Goal: Task Accomplishment & Management: Complete application form

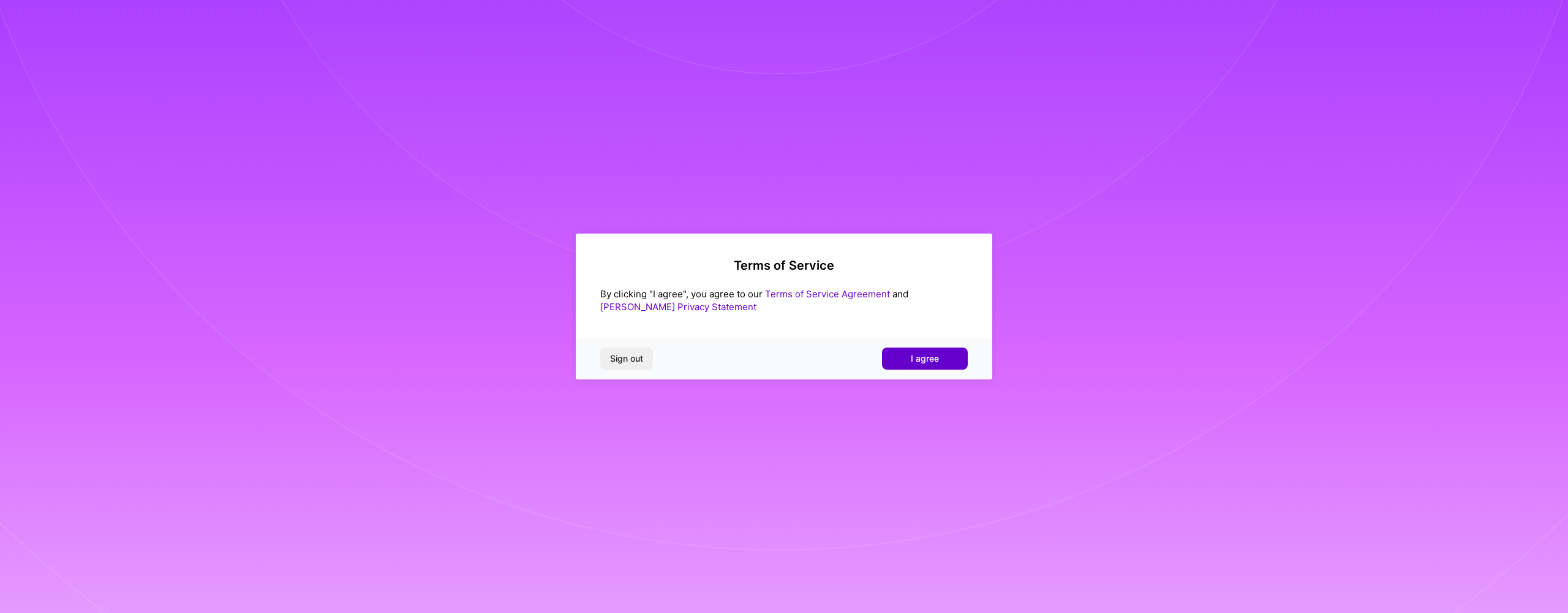
click at [936, 354] on span "I agree" at bounding box center [924, 359] width 28 height 12
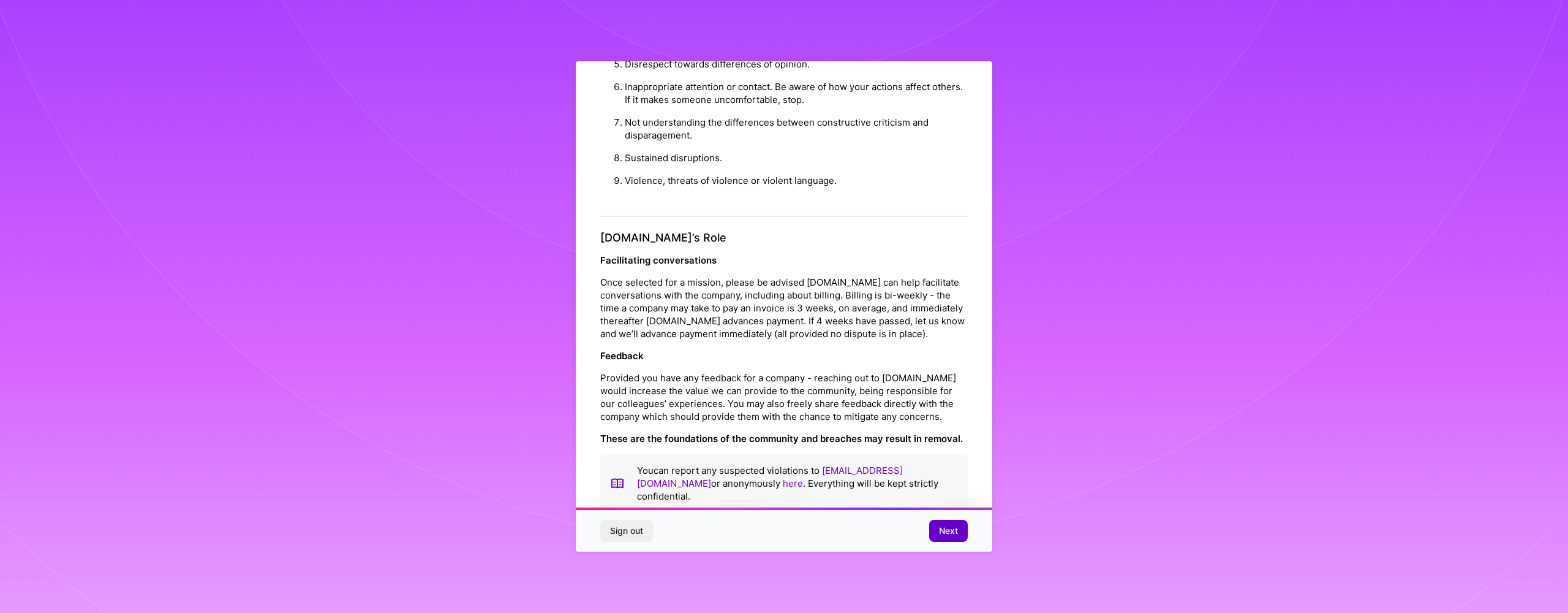
scroll to position [12, 0]
click at [941, 531] on span "Next" at bounding box center [948, 530] width 19 height 12
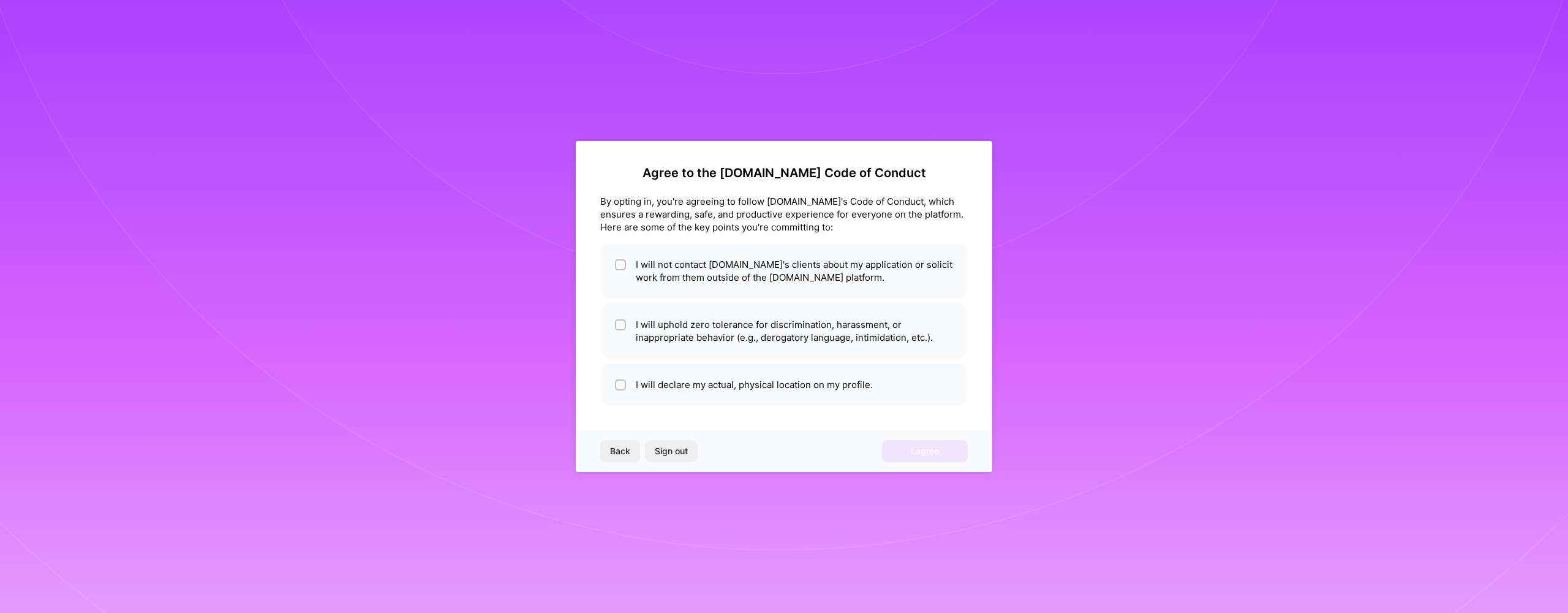
scroll to position [0, 0]
click at [824, 301] on div "Agree to the A.Team Code of Conduct By opting in, you're agreeing to follow A.T…" at bounding box center [784, 306] width 417 height 331
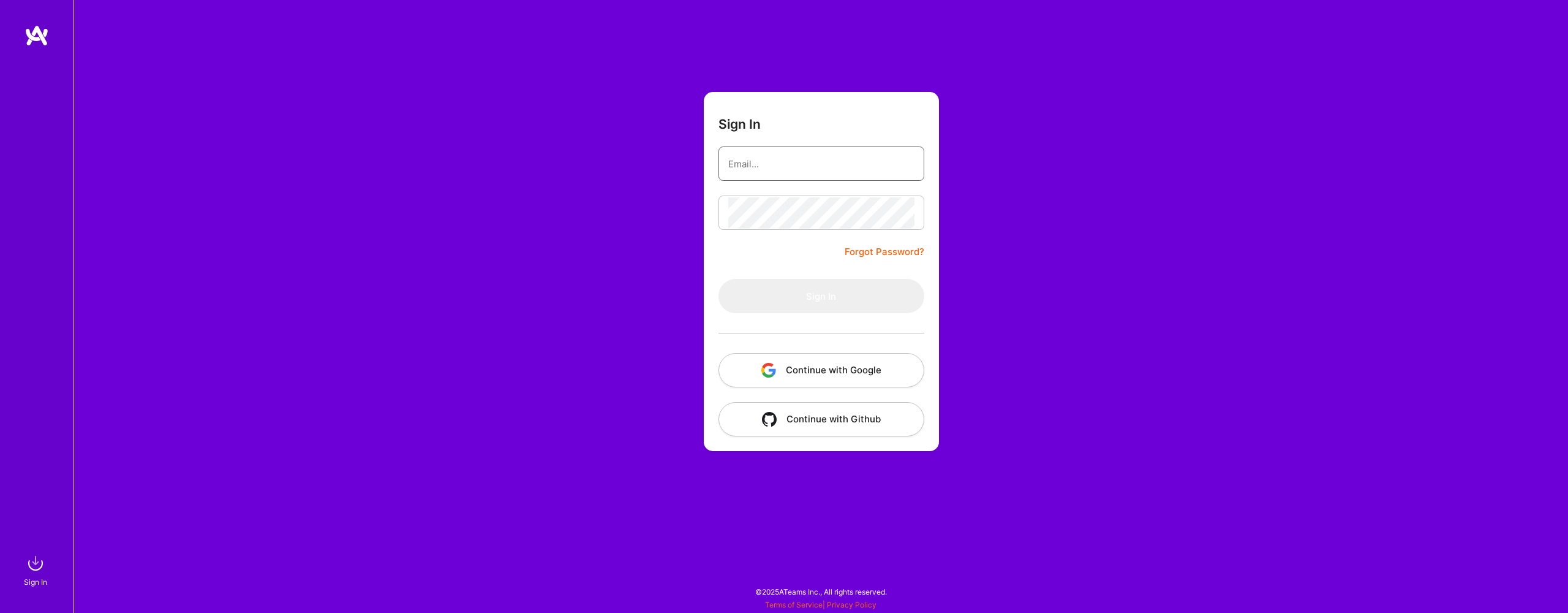
type input "[EMAIL_ADDRESS][DOMAIN_NAME]"
click at [821, 296] on button "Sign In" at bounding box center [821, 296] width 206 height 34
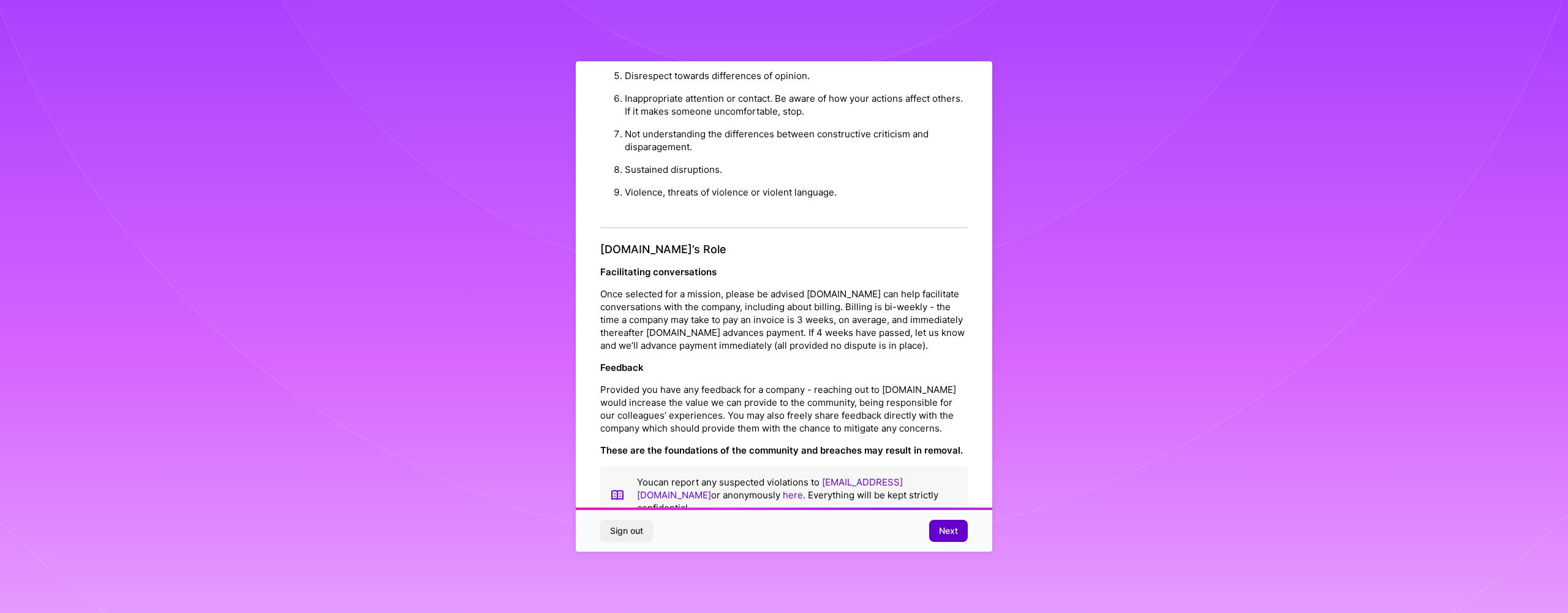
scroll to position [1182, 0]
click at [941, 533] on span "Next" at bounding box center [948, 530] width 19 height 12
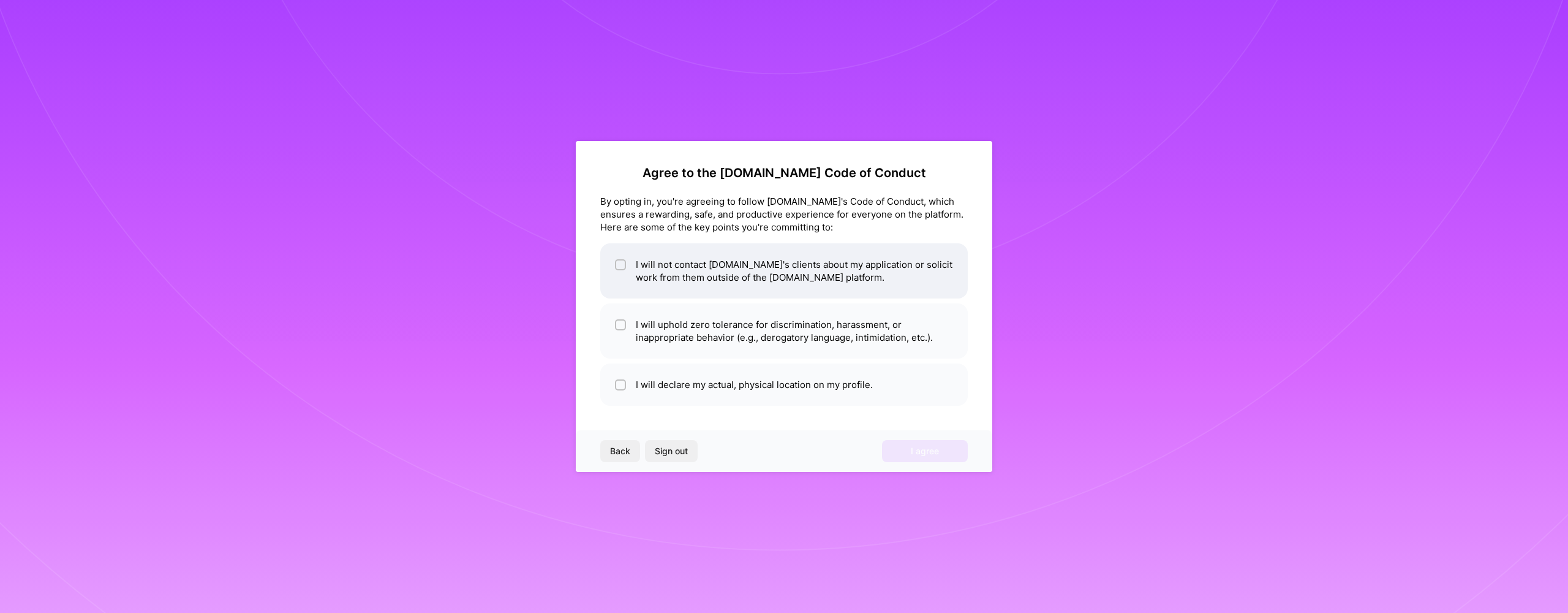
click at [620, 264] on input "checkbox" at bounding box center [621, 266] width 9 height 9
checkbox input "true"
click at [618, 324] on input "checkbox" at bounding box center [621, 325] width 9 height 9
checkbox input "true"
click at [617, 386] on input "checkbox" at bounding box center [621, 385] width 9 height 9
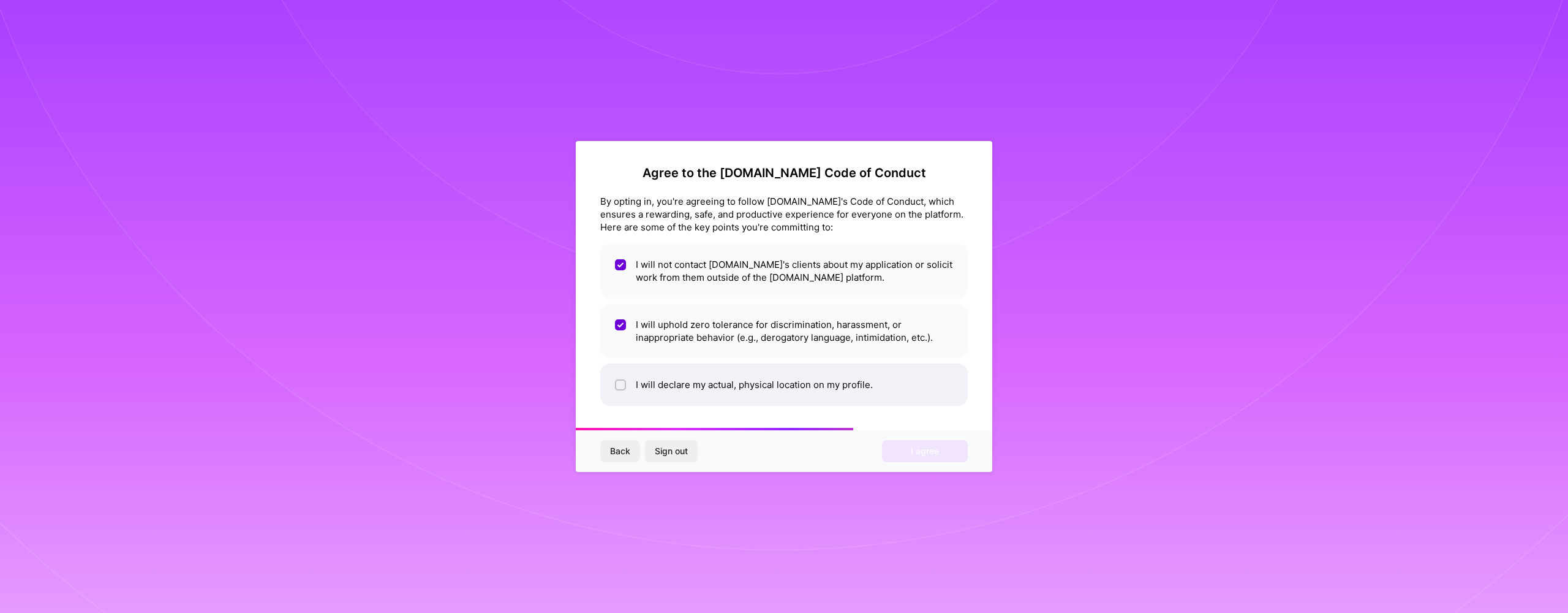
checkbox input "true"
click at [906, 457] on button "I agree" at bounding box center [925, 451] width 85 height 22
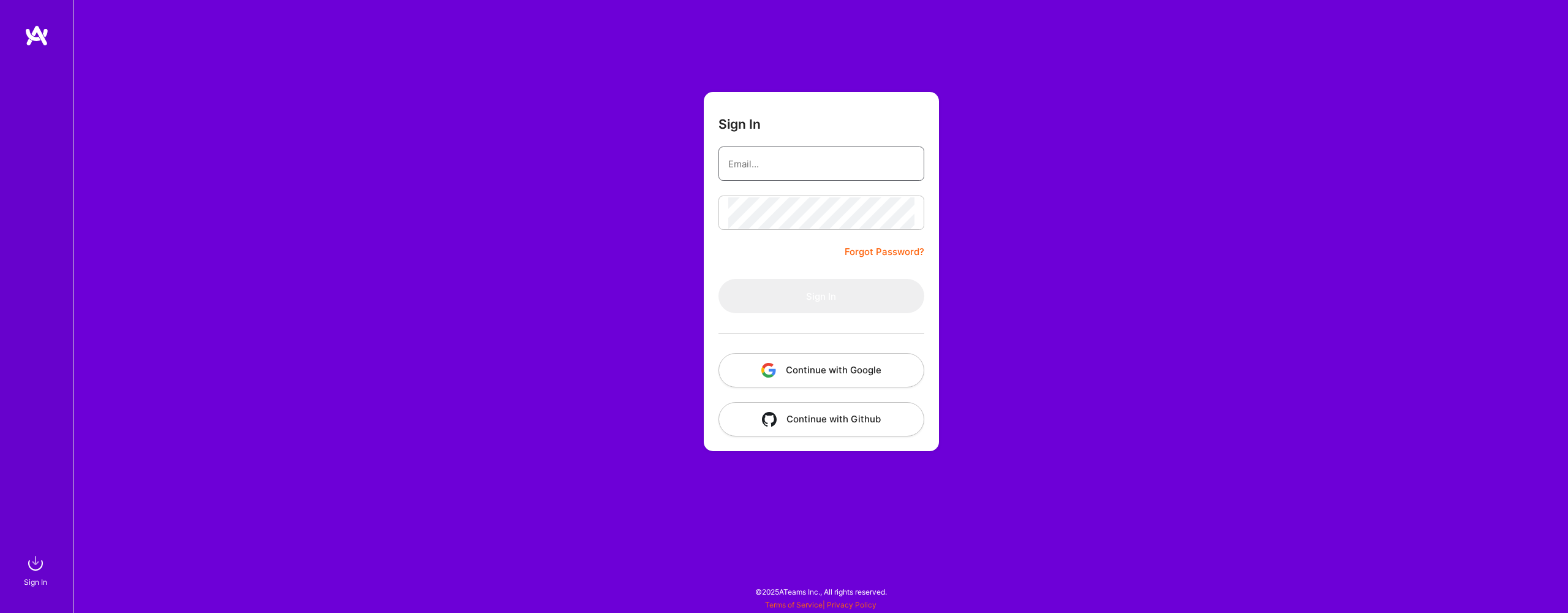
type input "[EMAIL_ADDRESS][DOMAIN_NAME]"
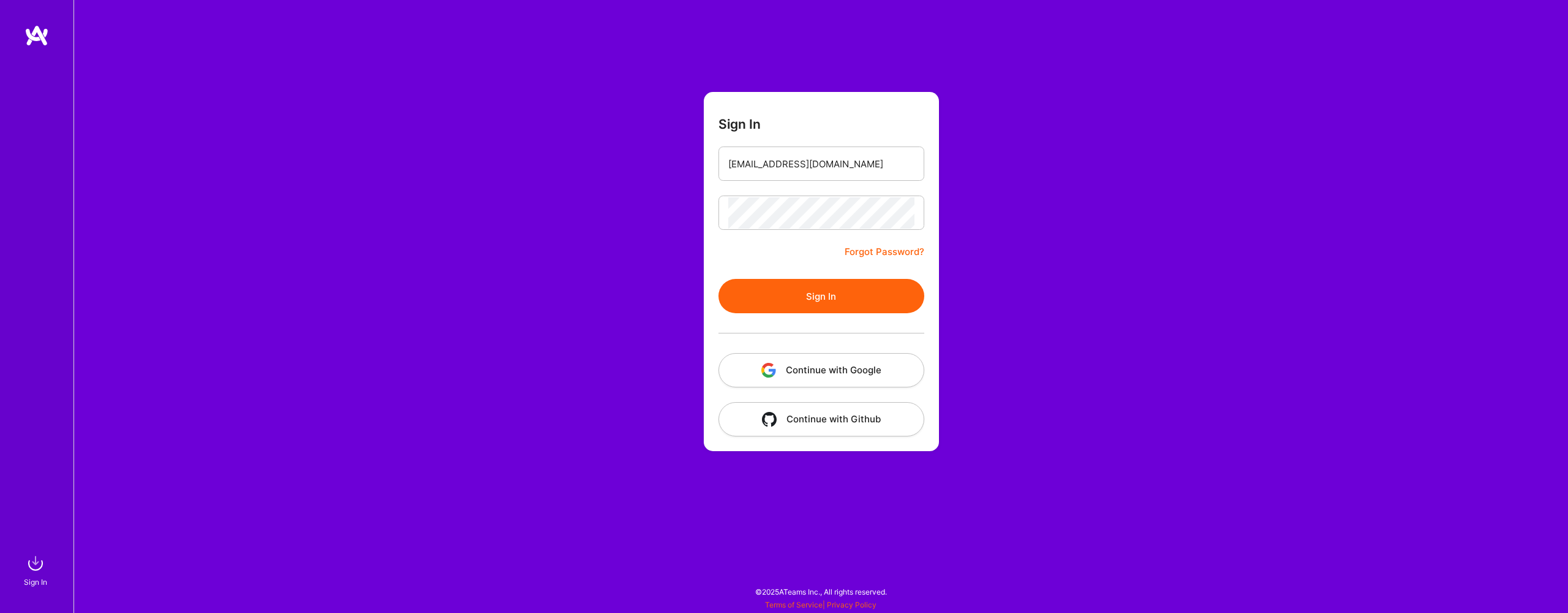
click at [854, 295] on button "Sign In" at bounding box center [821, 296] width 206 height 34
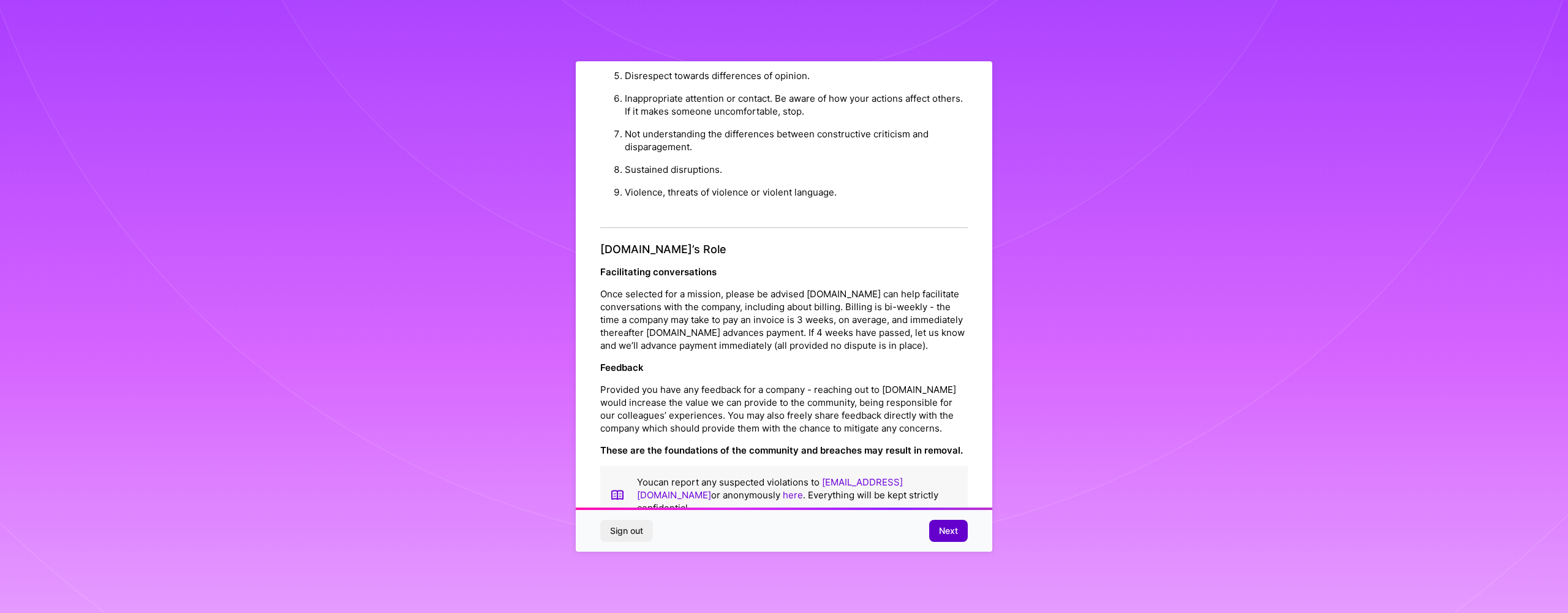
scroll to position [1182, 0]
click at [935, 527] on button "Next" at bounding box center [948, 531] width 38 height 22
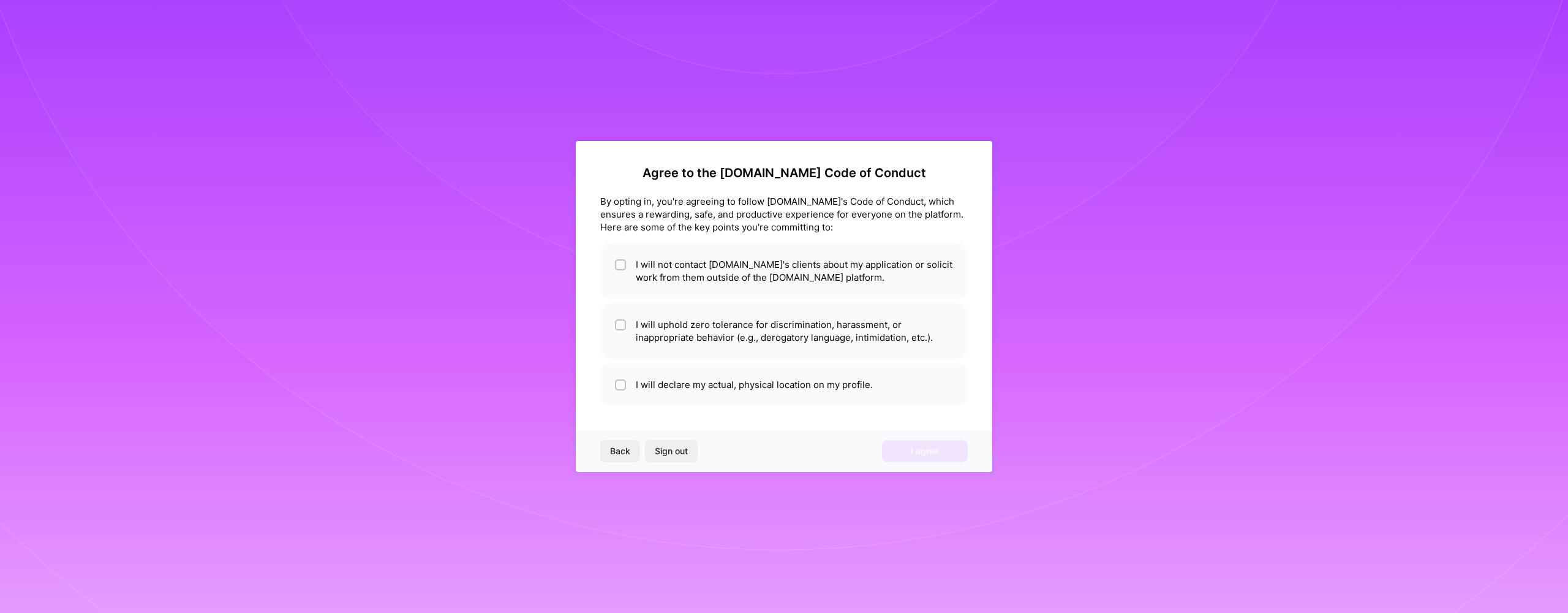
scroll to position [0, 0]
click at [619, 263] on input "checkbox" at bounding box center [621, 266] width 9 height 9
checkbox input "true"
click at [620, 327] on input "checkbox" at bounding box center [621, 325] width 9 height 9
checkbox input "true"
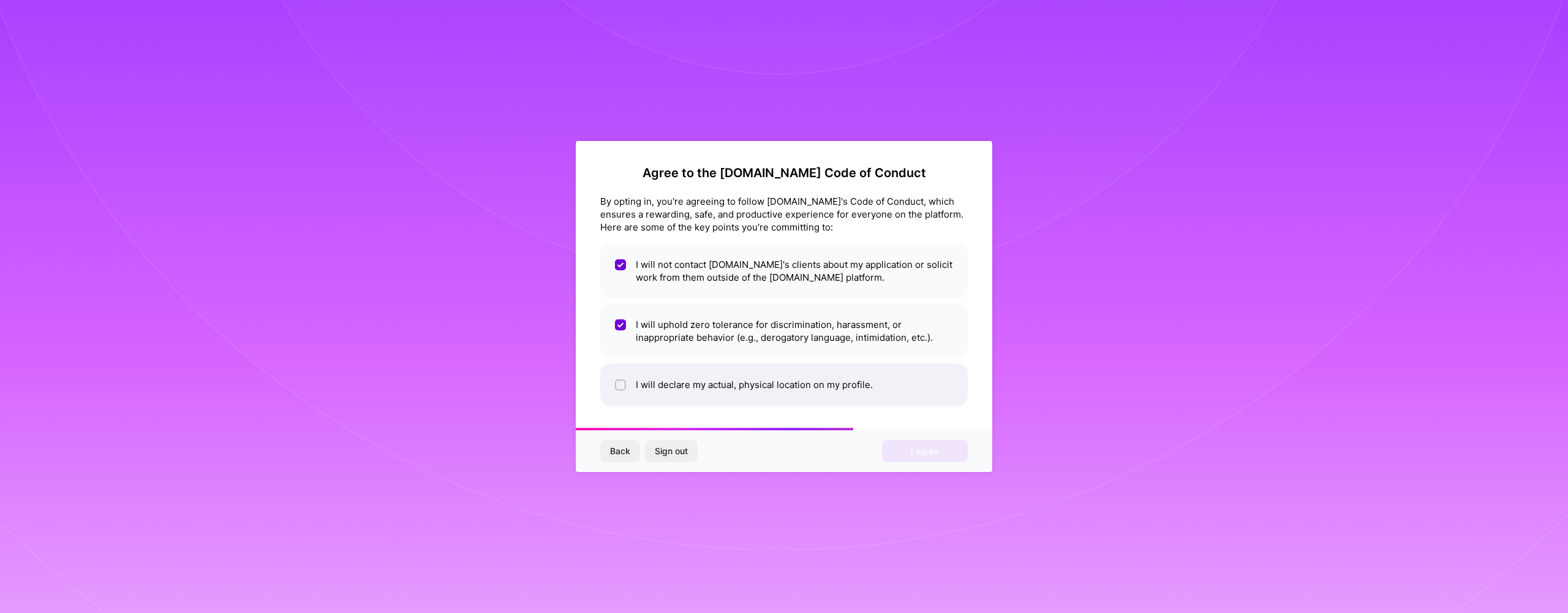
click at [622, 385] on input "checkbox" at bounding box center [621, 385] width 9 height 9
checkbox input "true"
click at [915, 447] on span "I agree" at bounding box center [924, 451] width 28 height 12
